Goal: Task Accomplishment & Management: Manage account settings

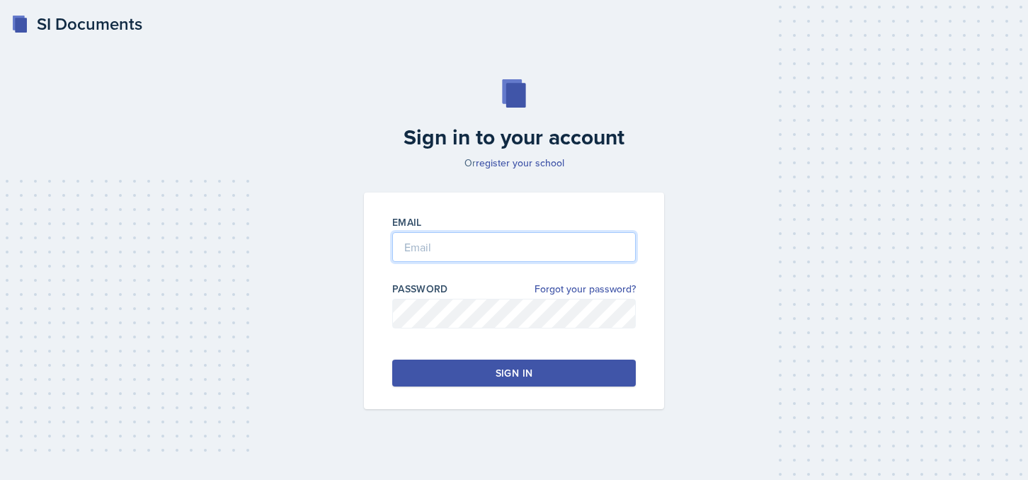
click at [416, 249] on input "email" at bounding box center [514, 247] width 244 height 30
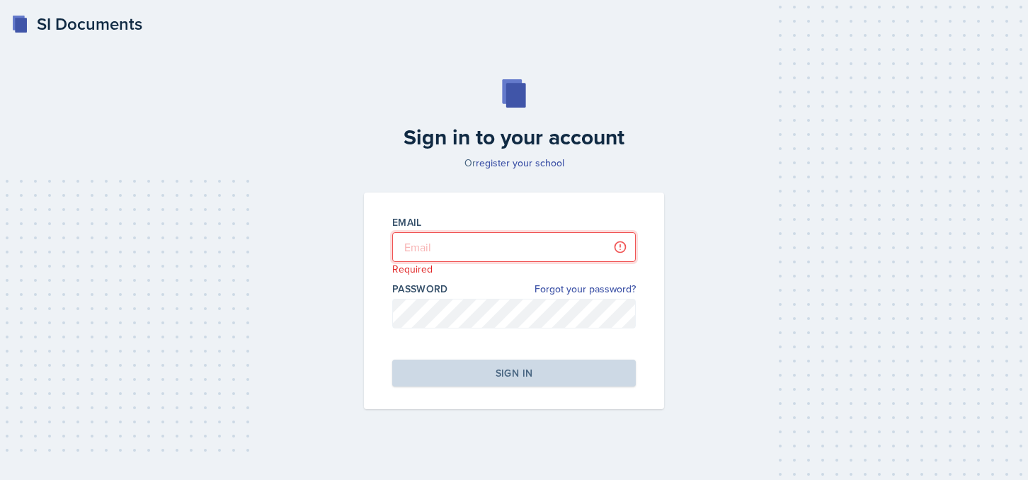
type input "[PERSON_NAME][EMAIL_ADDRESS][PERSON_NAME][DOMAIN_NAME]"
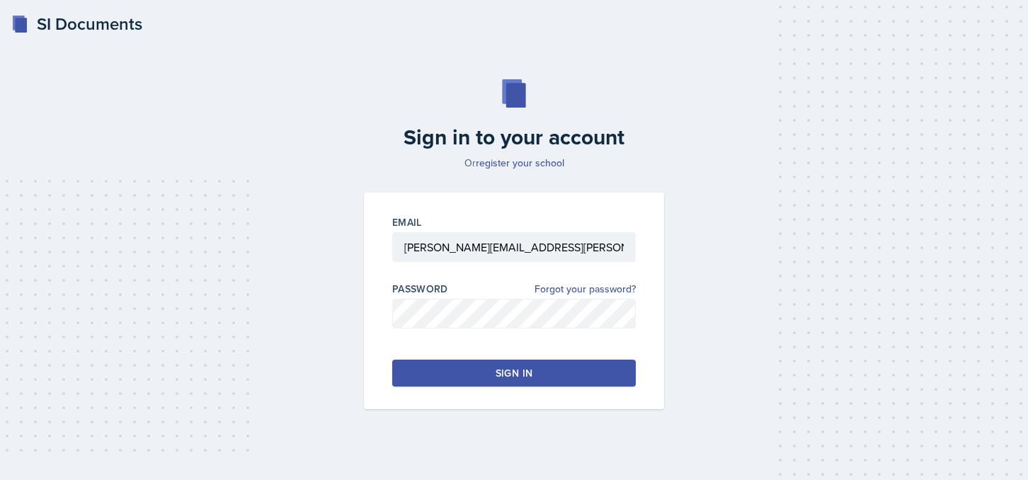
click at [479, 373] on button "Sign in" at bounding box center [514, 373] width 244 height 27
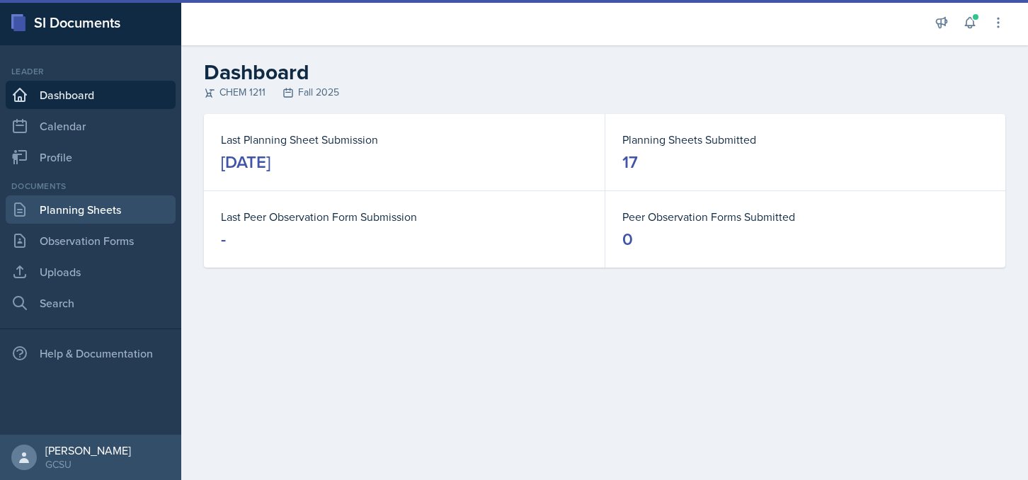
click at [62, 207] on link "Planning Sheets" at bounding box center [91, 209] width 170 height 28
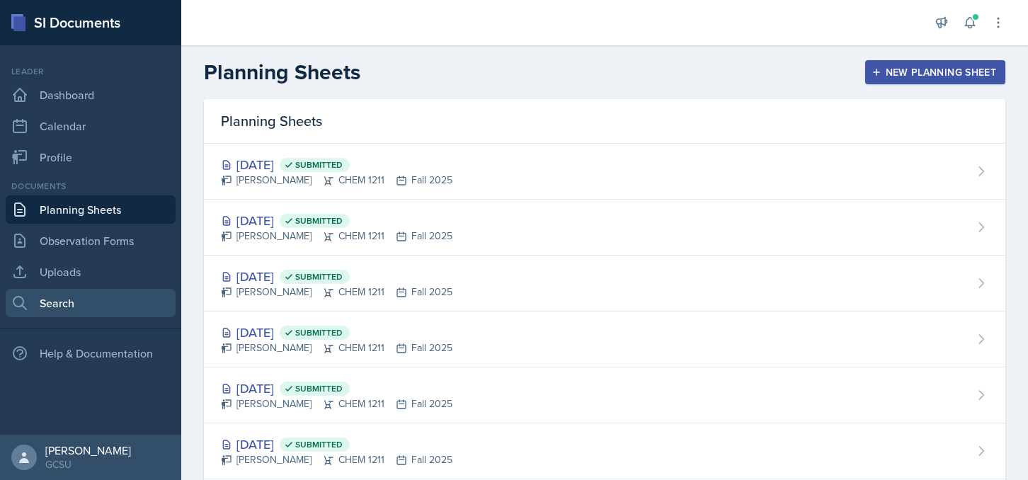
click at [81, 301] on link "Search" at bounding box center [91, 303] width 170 height 28
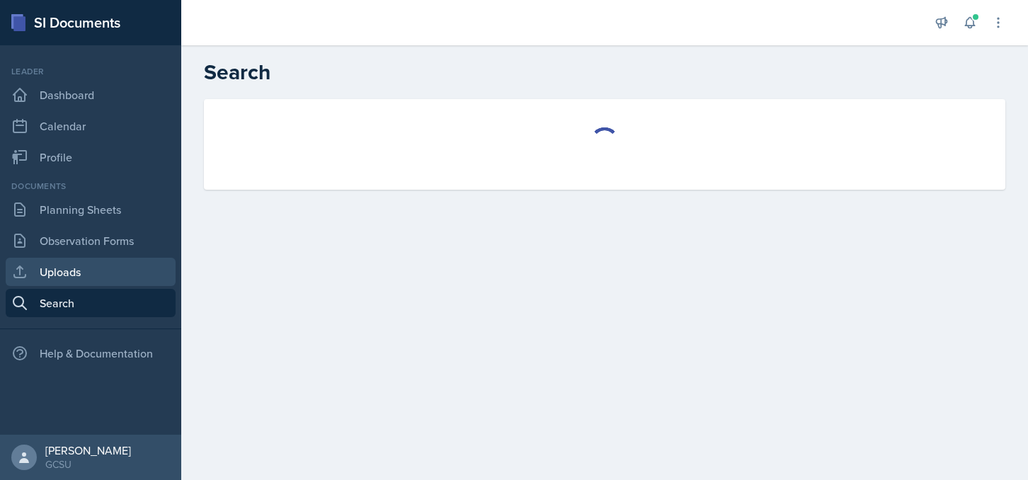
select select "all"
select select "1"
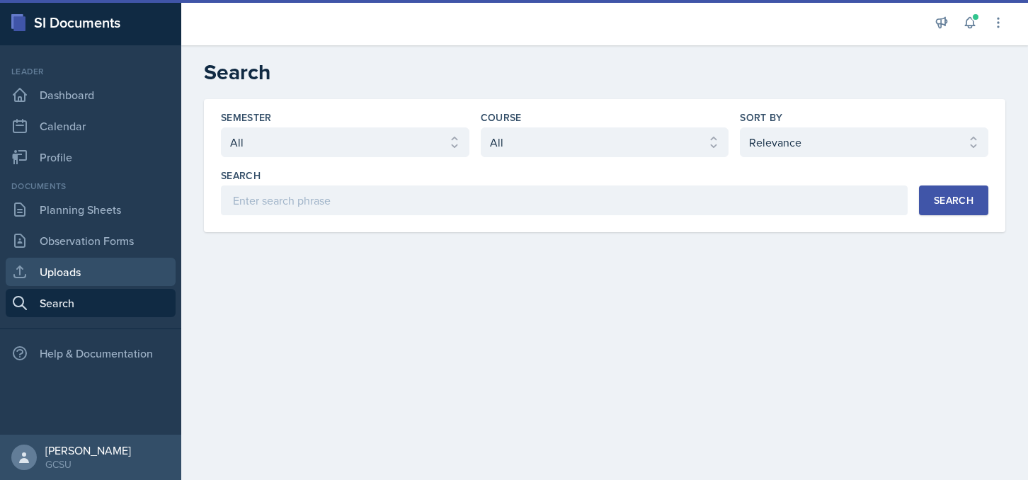
click at [76, 271] on link "Uploads" at bounding box center [91, 272] width 170 height 28
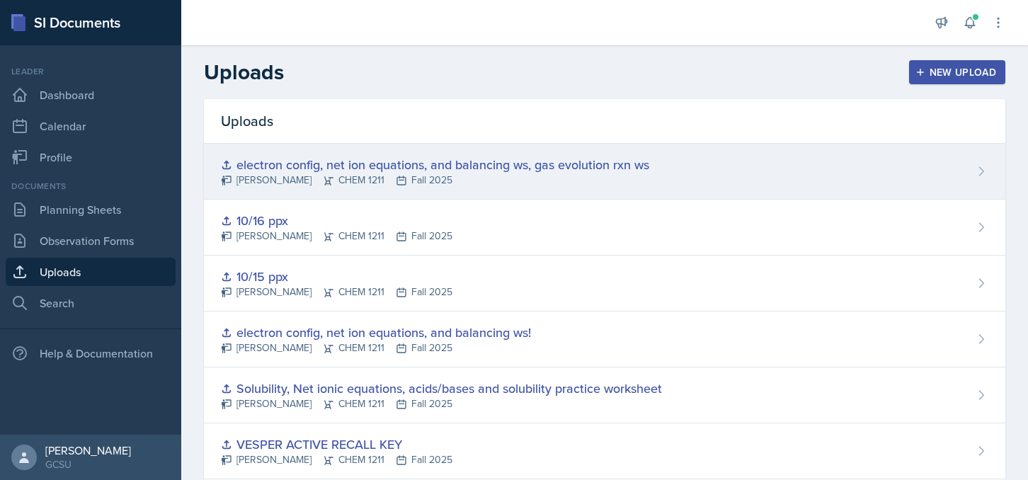
click at [708, 170] on div "electron config, net ion equations, and balancing ws, gas evolution rxn ws [PER…" at bounding box center [605, 172] width 802 height 56
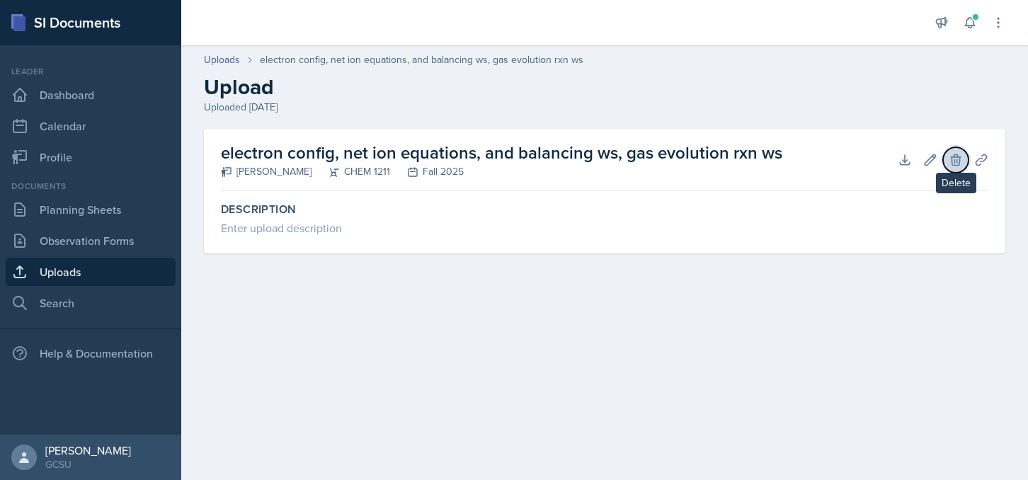
click at [955, 155] on icon at bounding box center [956, 160] width 14 height 14
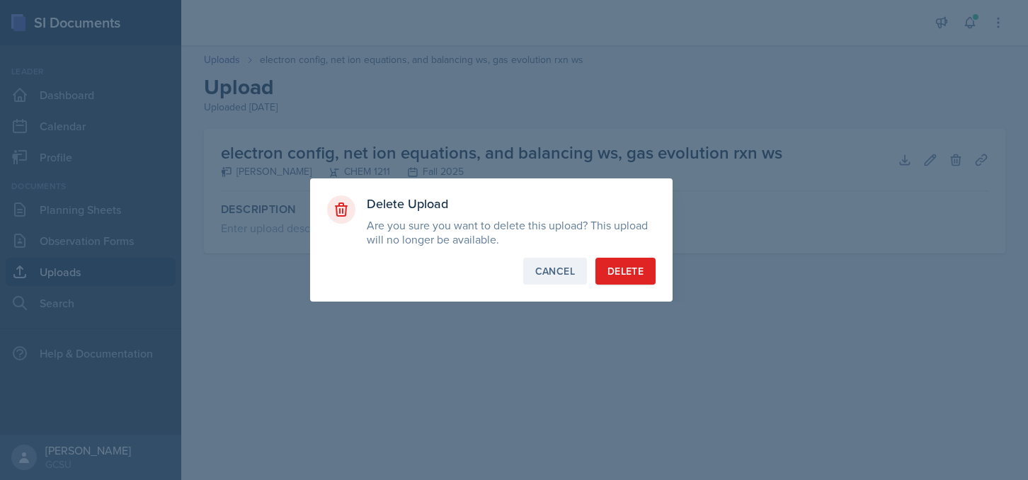
click at [540, 277] on div "Cancel" at bounding box center [555, 271] width 40 height 14
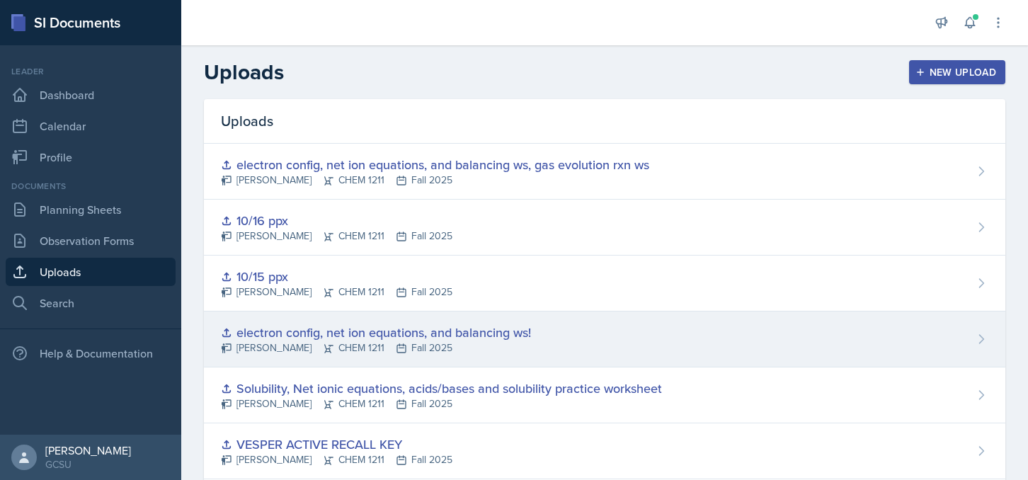
click at [289, 340] on div "electron config, net ion equations, and balancing ws!" at bounding box center [376, 332] width 310 height 19
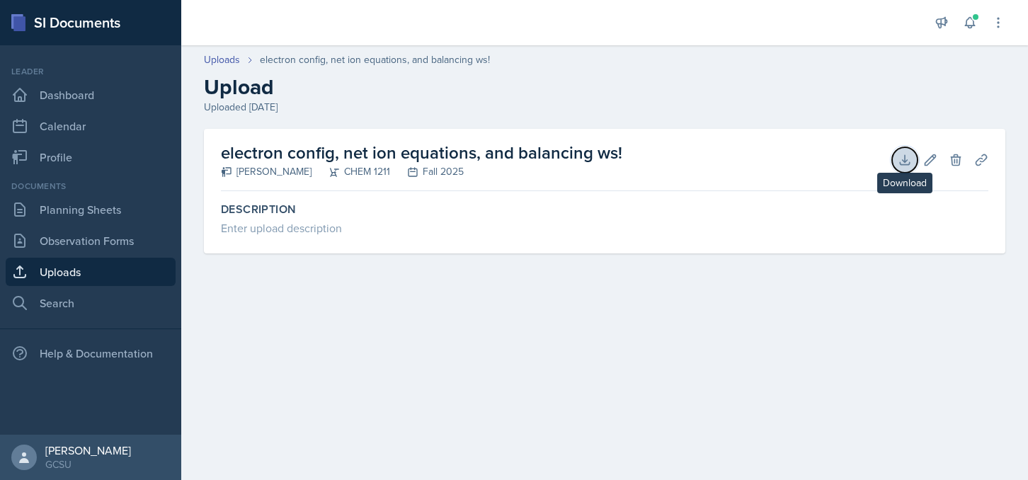
click at [902, 161] on icon at bounding box center [905, 160] width 14 height 14
click at [362, 152] on h2 "electron config, net ion equations, and balancing ws!" at bounding box center [422, 152] width 402 height 25
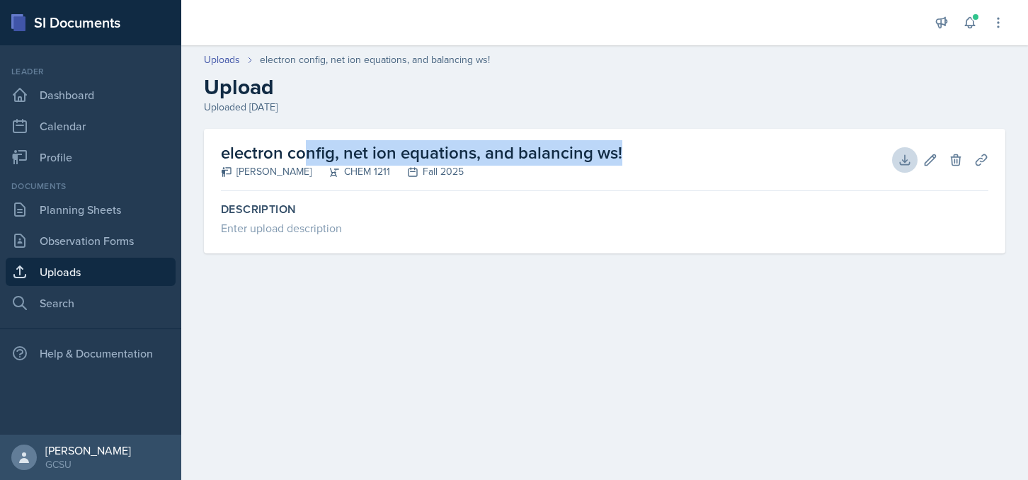
click at [362, 152] on h2 "electron config, net ion equations, and balancing ws!" at bounding box center [422, 152] width 402 height 25
copy div "electron config, net ion equations, and balancing ws!"
click at [948, 161] on button "Delete" at bounding box center [955, 159] width 25 height 25
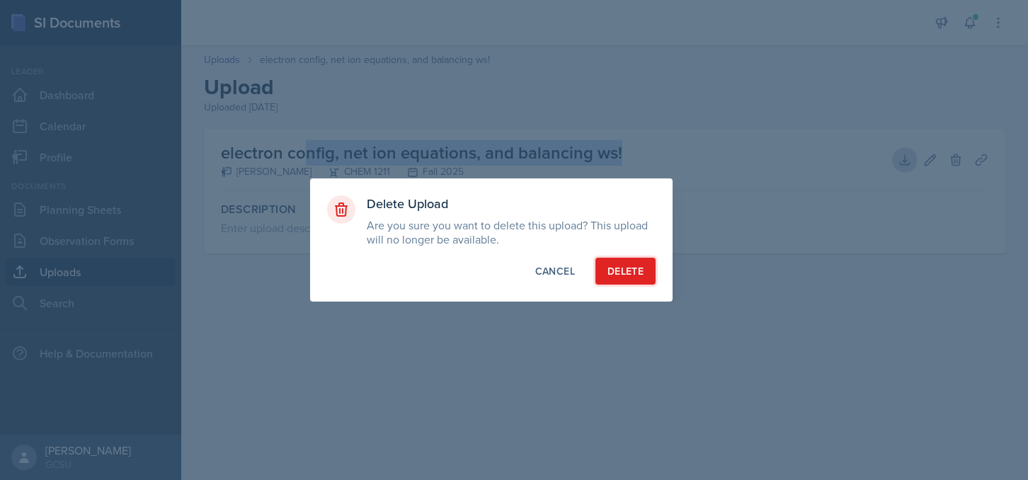
click at [627, 271] on div "Delete" at bounding box center [626, 271] width 36 height 14
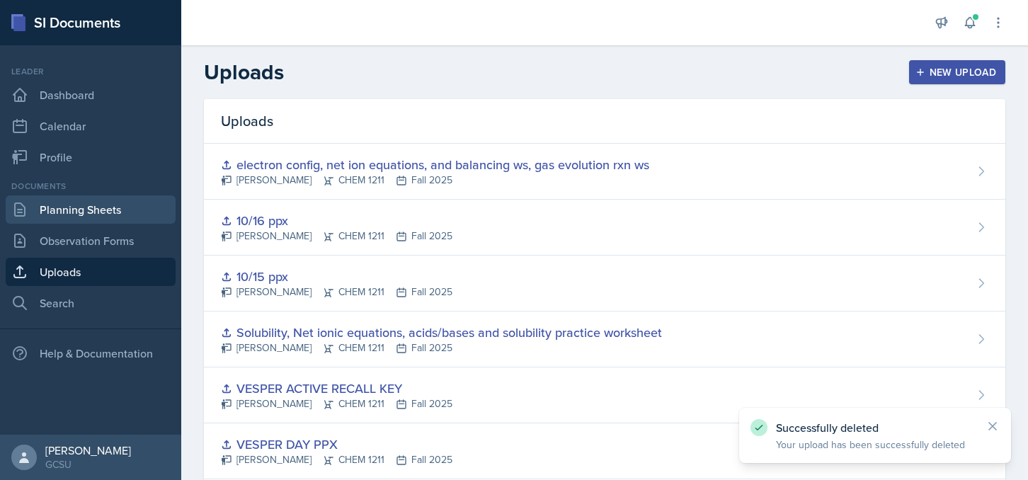
click at [69, 203] on link "Planning Sheets" at bounding box center [91, 209] width 170 height 28
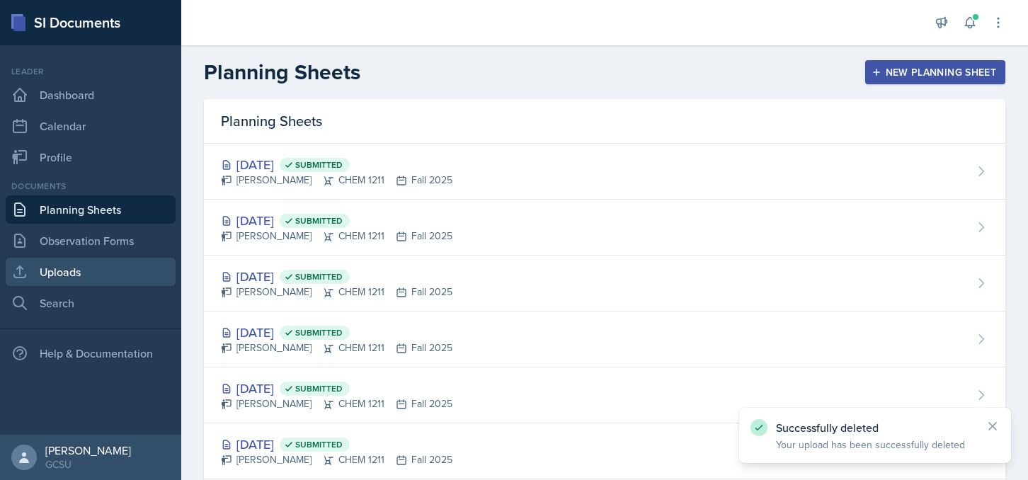
click at [64, 273] on link "Uploads" at bounding box center [91, 272] width 170 height 28
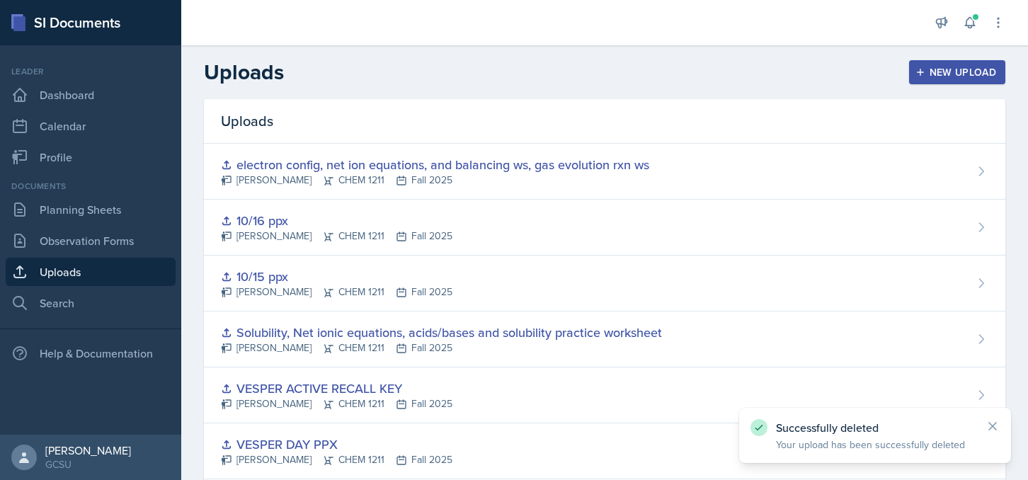
click at [921, 75] on icon "button" at bounding box center [920, 72] width 7 height 7
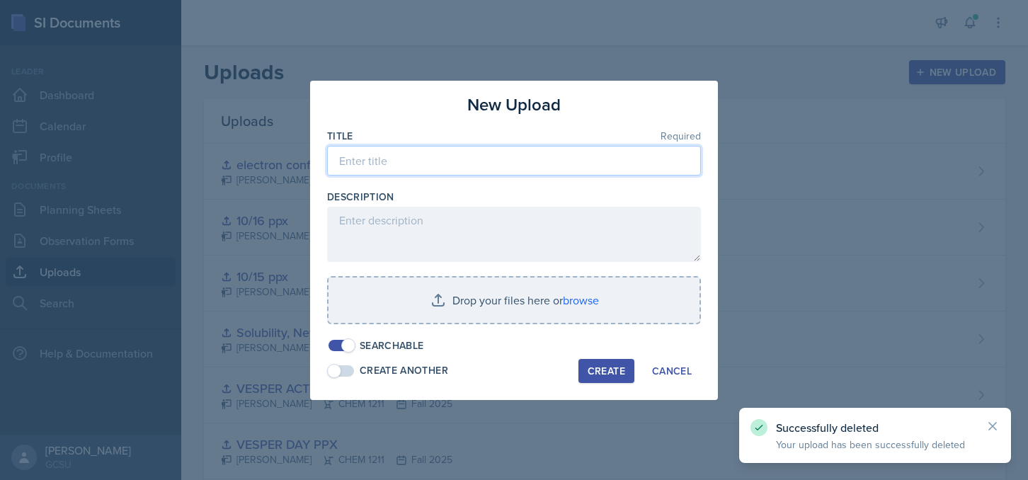
click at [413, 171] on input at bounding box center [514, 161] width 374 height 30
paste input "electron config, net ion equations, and balancing ws!"
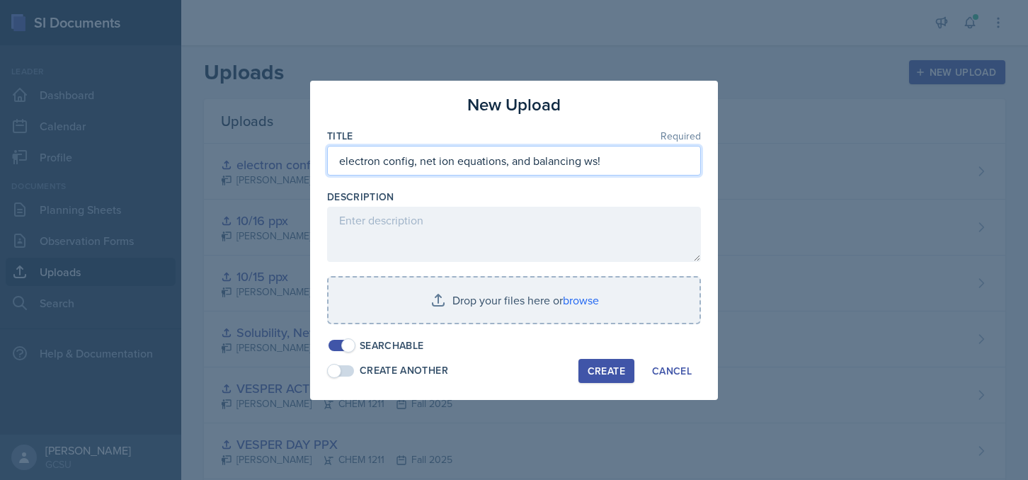
type input "electron config, net ion equations, and balancing ws!"
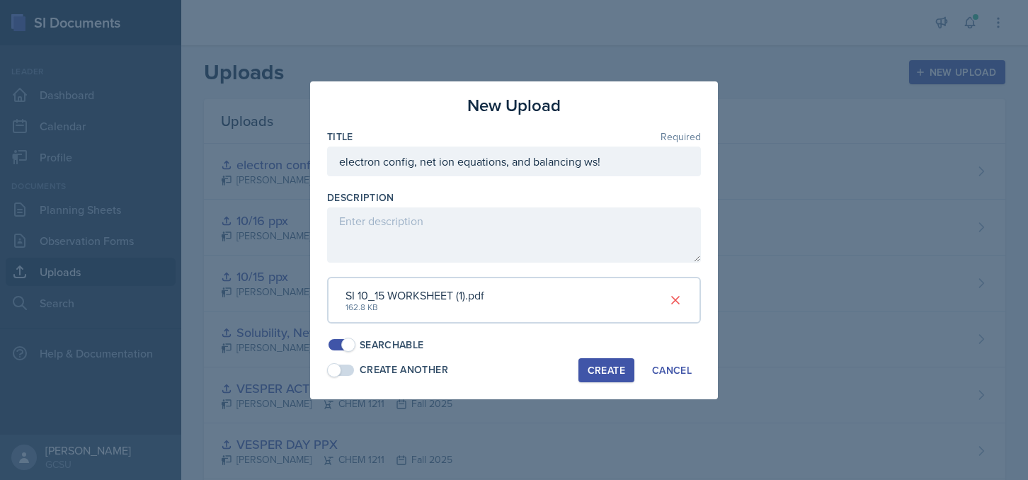
click at [604, 372] on div "Create" at bounding box center [607, 370] width 38 height 11
